Goal: Go to known website: Access a specific website the user already knows

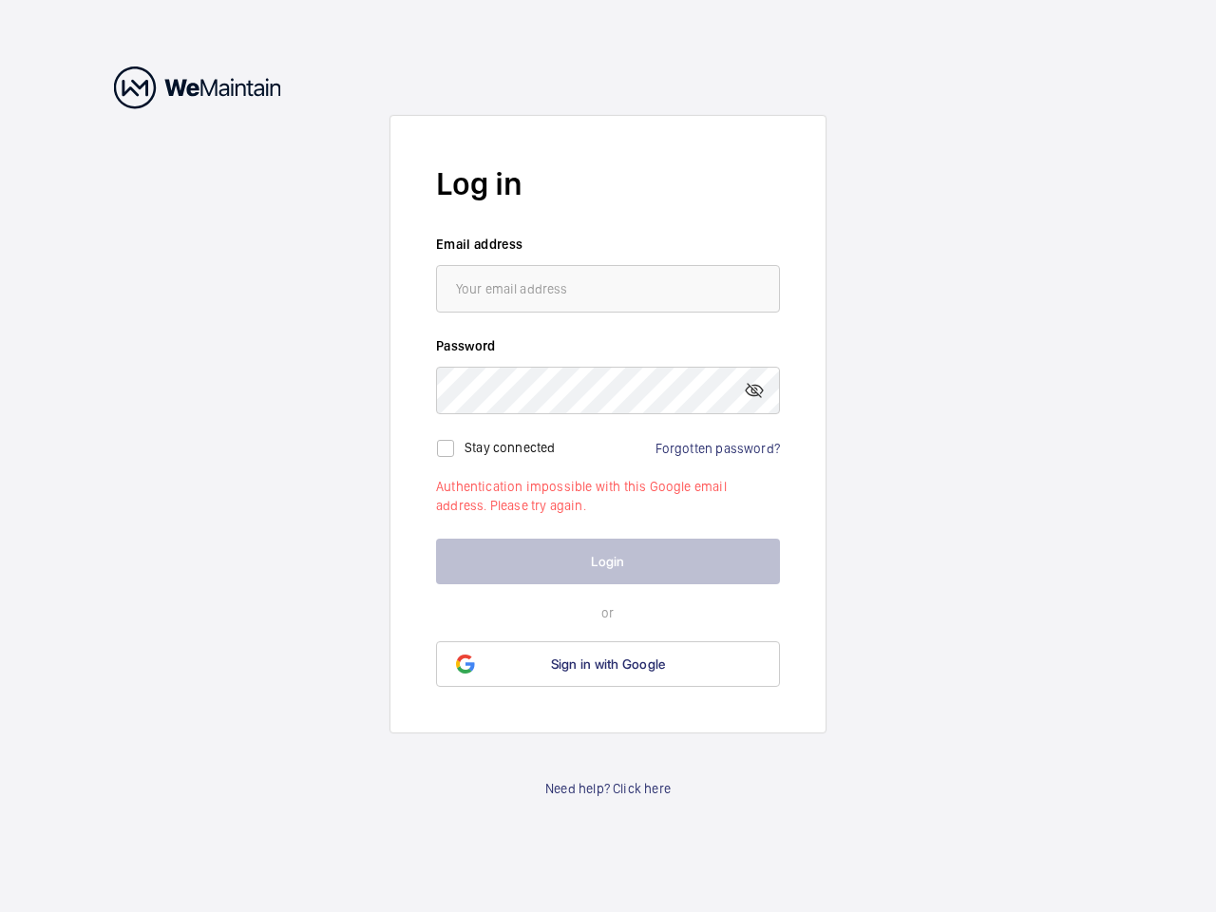
click at [754, 390] on mat-icon at bounding box center [754, 390] width 23 height 23
click at [445, 448] on input "checkbox" at bounding box center [445, 448] width 38 height 38
click at [510, 446] on label "Stay connected" at bounding box center [509, 446] width 91 height 15
checkbox input "true"
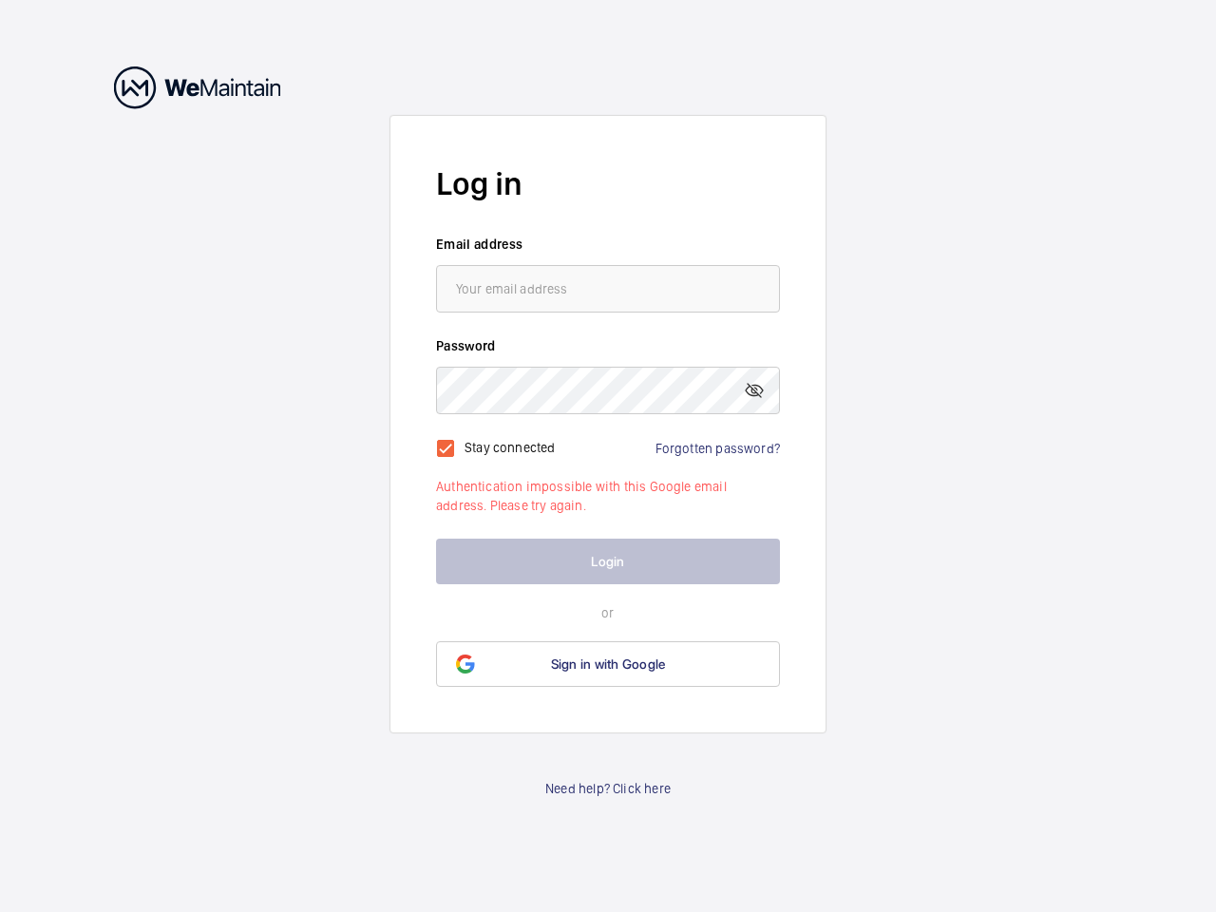
click at [608, 664] on span "Sign in with Google" at bounding box center [608, 663] width 115 height 15
